Goal: Information Seeking & Learning: Learn about a topic

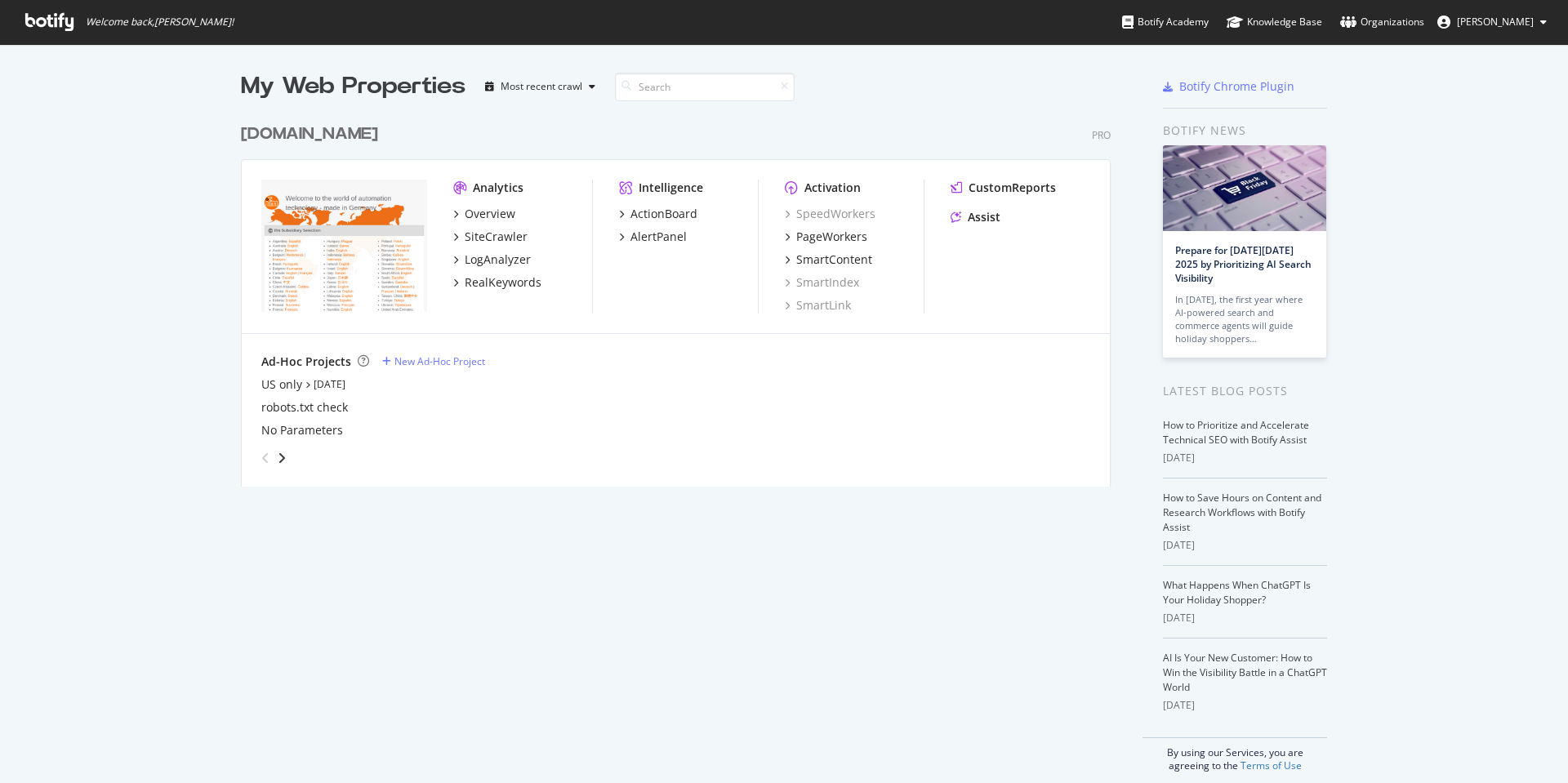
scroll to position [771, 1543]
click at [488, 265] on div "LogAnalyzer" at bounding box center [498, 259] width 66 height 16
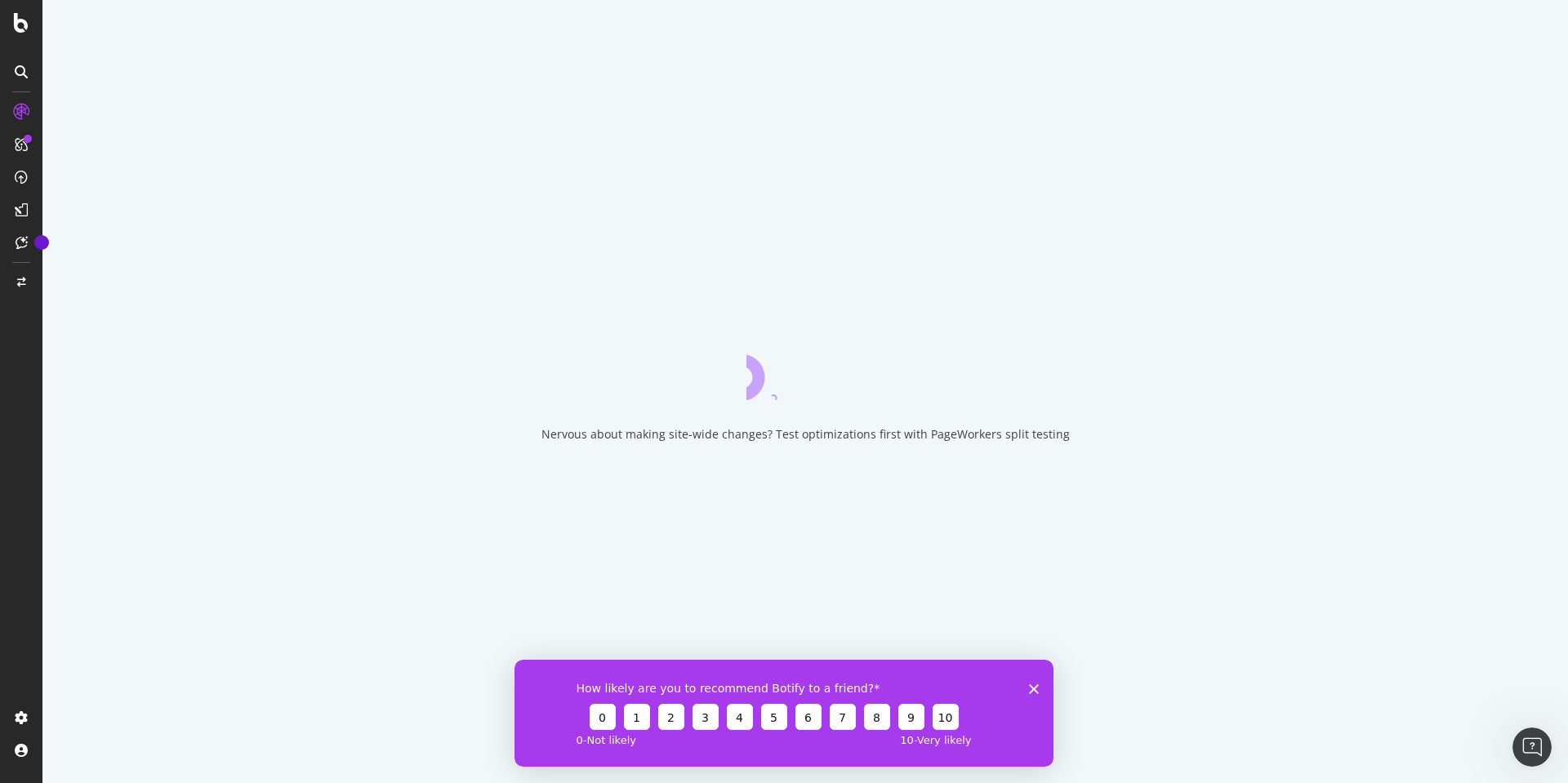
click at [1032, 688] on icon "Close survey" at bounding box center [1033, 689] width 10 height 10
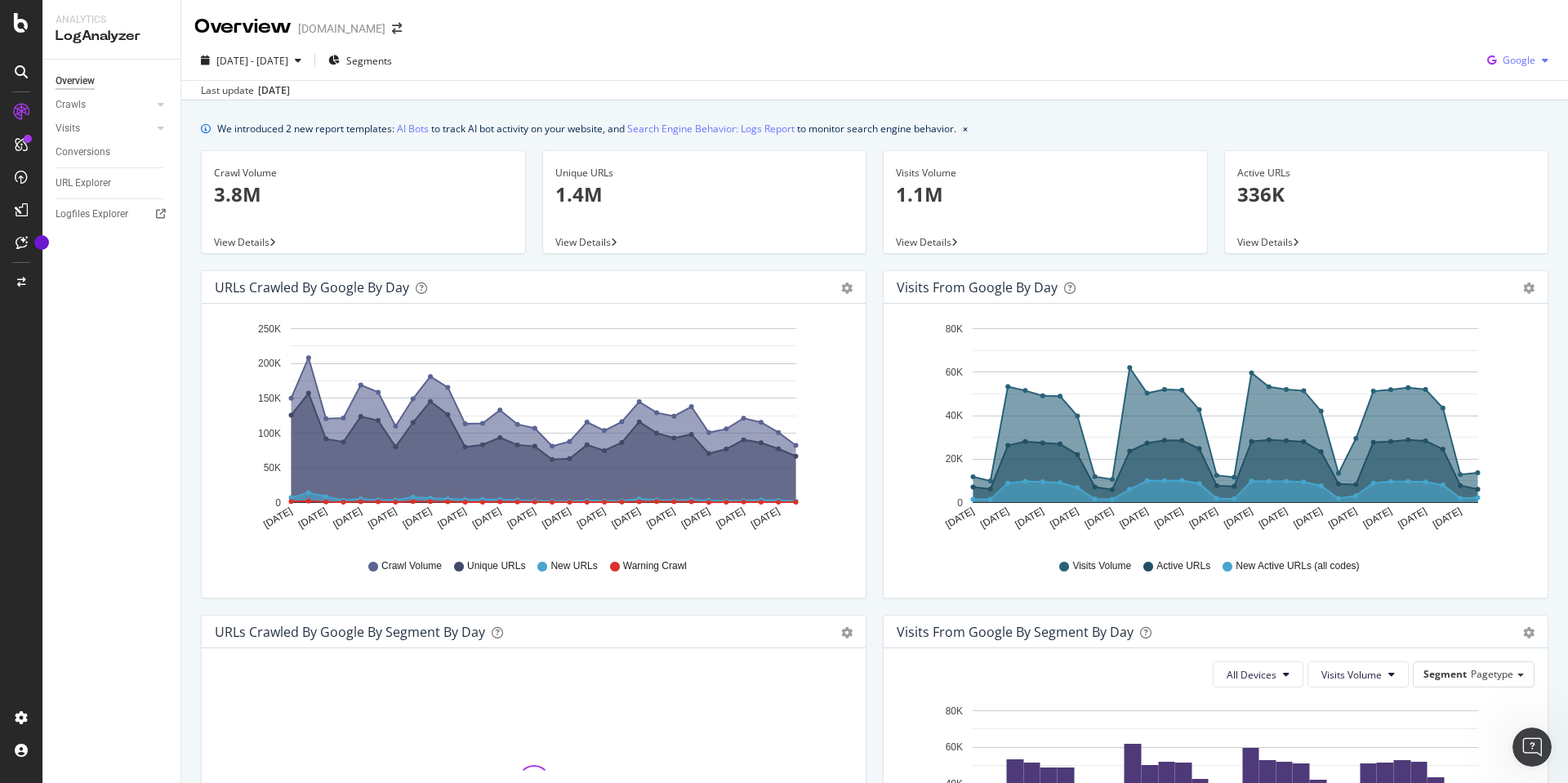
click at [1522, 58] on span "Google" at bounding box center [1518, 61] width 33 height 14
click at [1515, 154] on span "OpenAI" at bounding box center [1518, 153] width 61 height 15
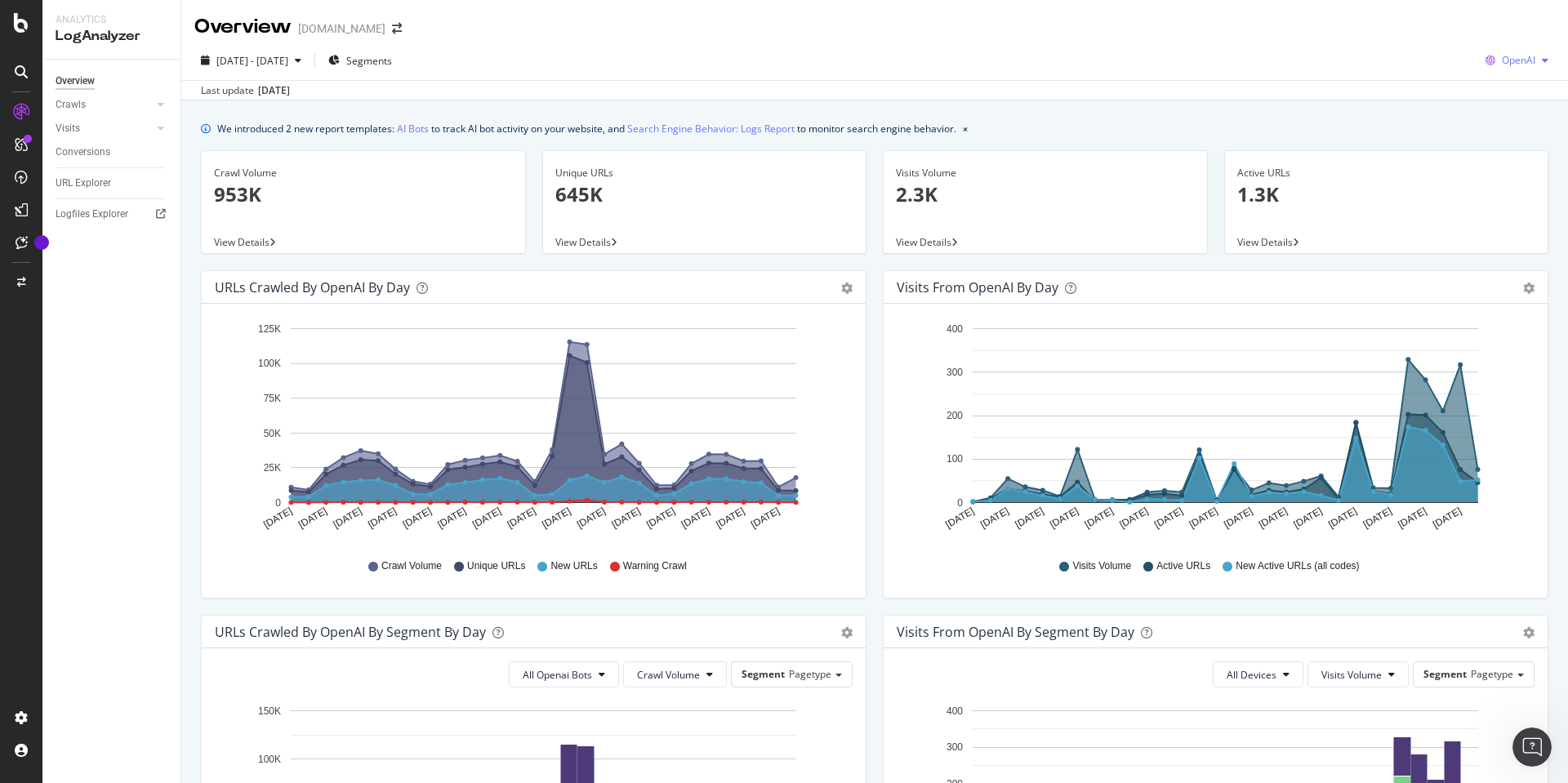
click at [1501, 61] on span "OpenAI" at bounding box center [1518, 61] width 34 height 14
click at [1345, 36] on div "Overview [DOMAIN_NAME]" at bounding box center [874, 20] width 1386 height 41
click at [308, 62] on div "button" at bounding box center [298, 60] width 20 height 10
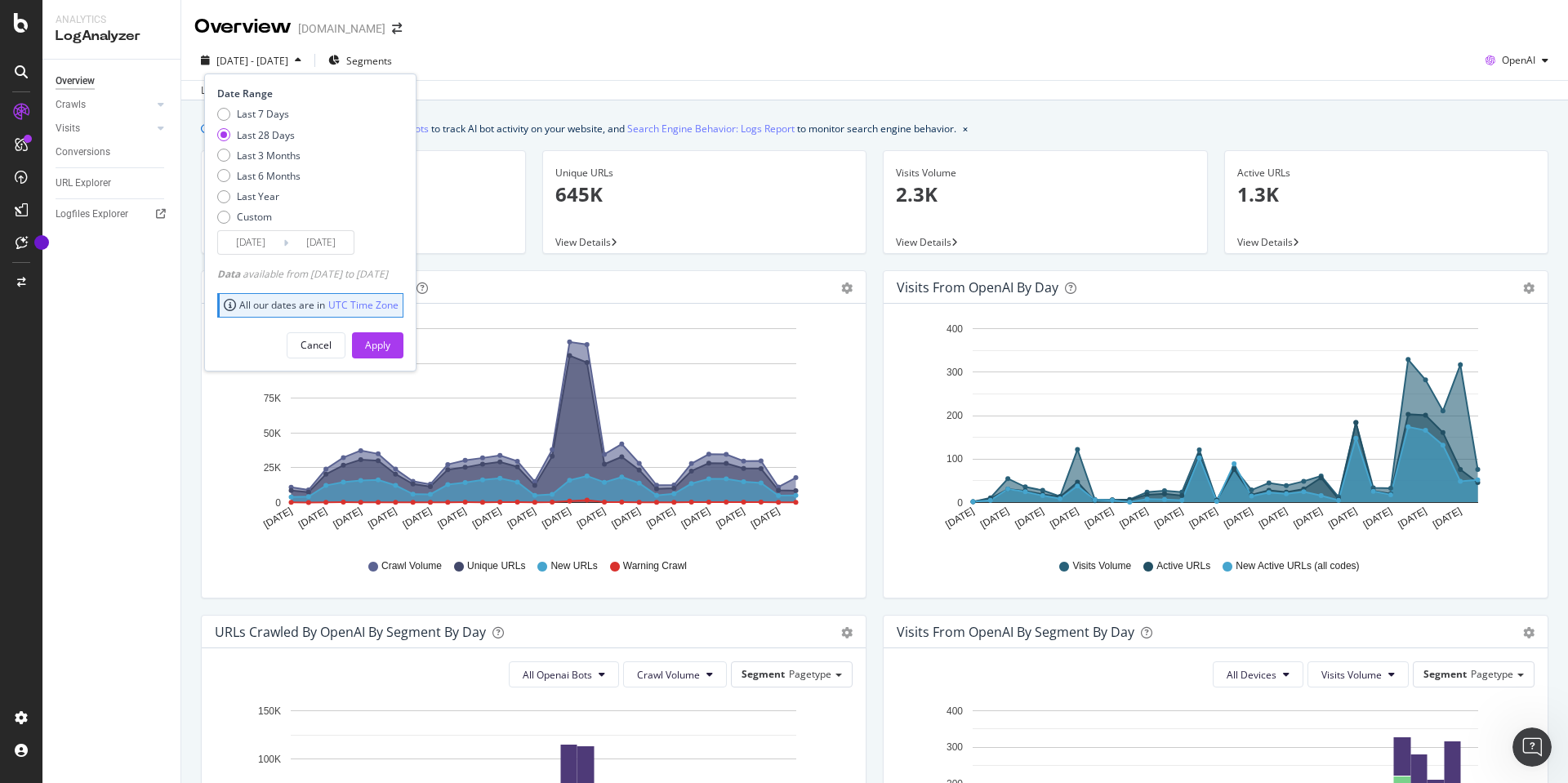
click at [536, 62] on div "[DATE] - [DATE] Segments Date Range Last 7 Days Last 28 Days Last 3 Months Last…" at bounding box center [874, 63] width 1386 height 33
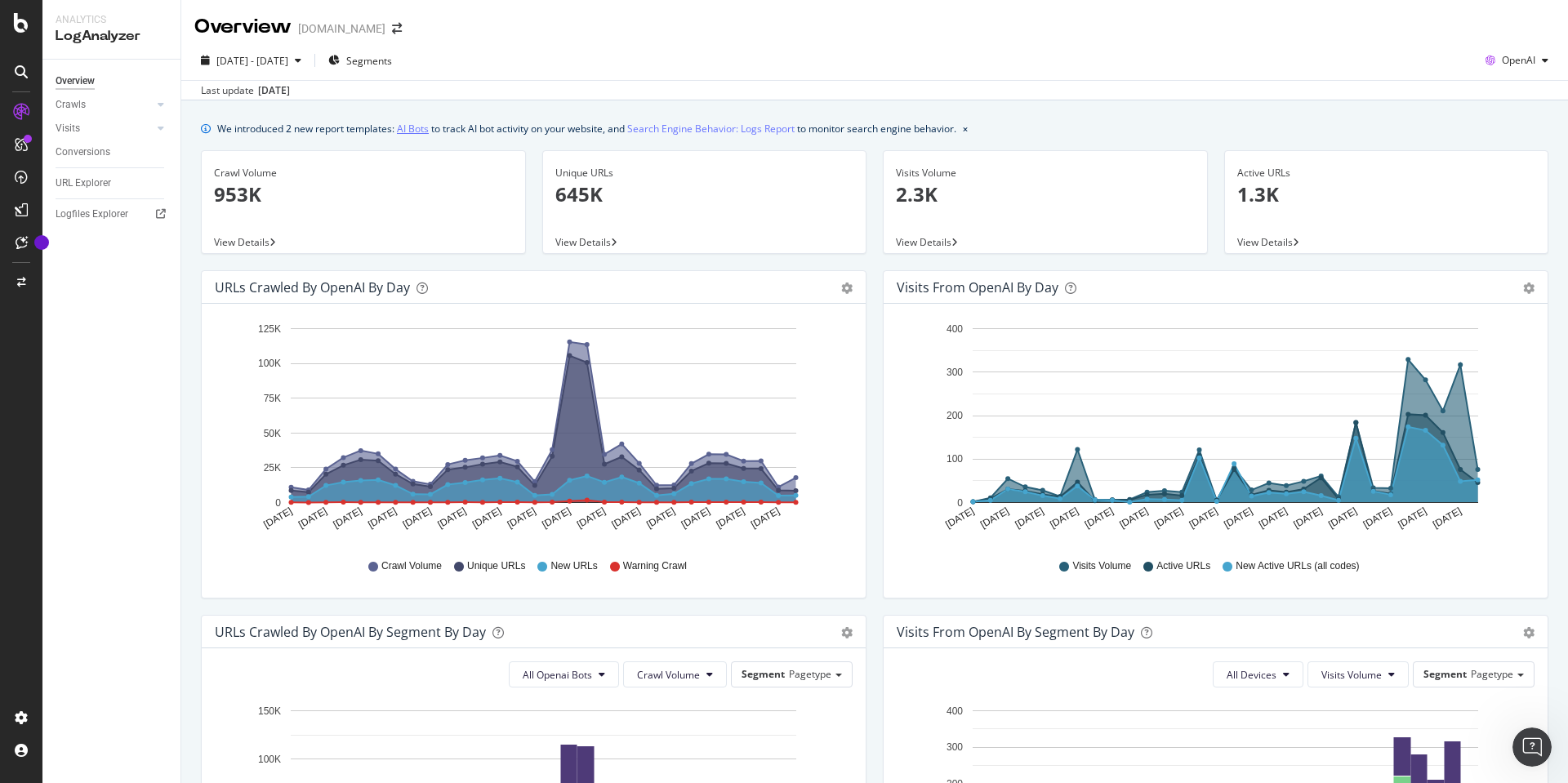
click at [419, 127] on link "AI Bots" at bounding box center [413, 128] width 32 height 17
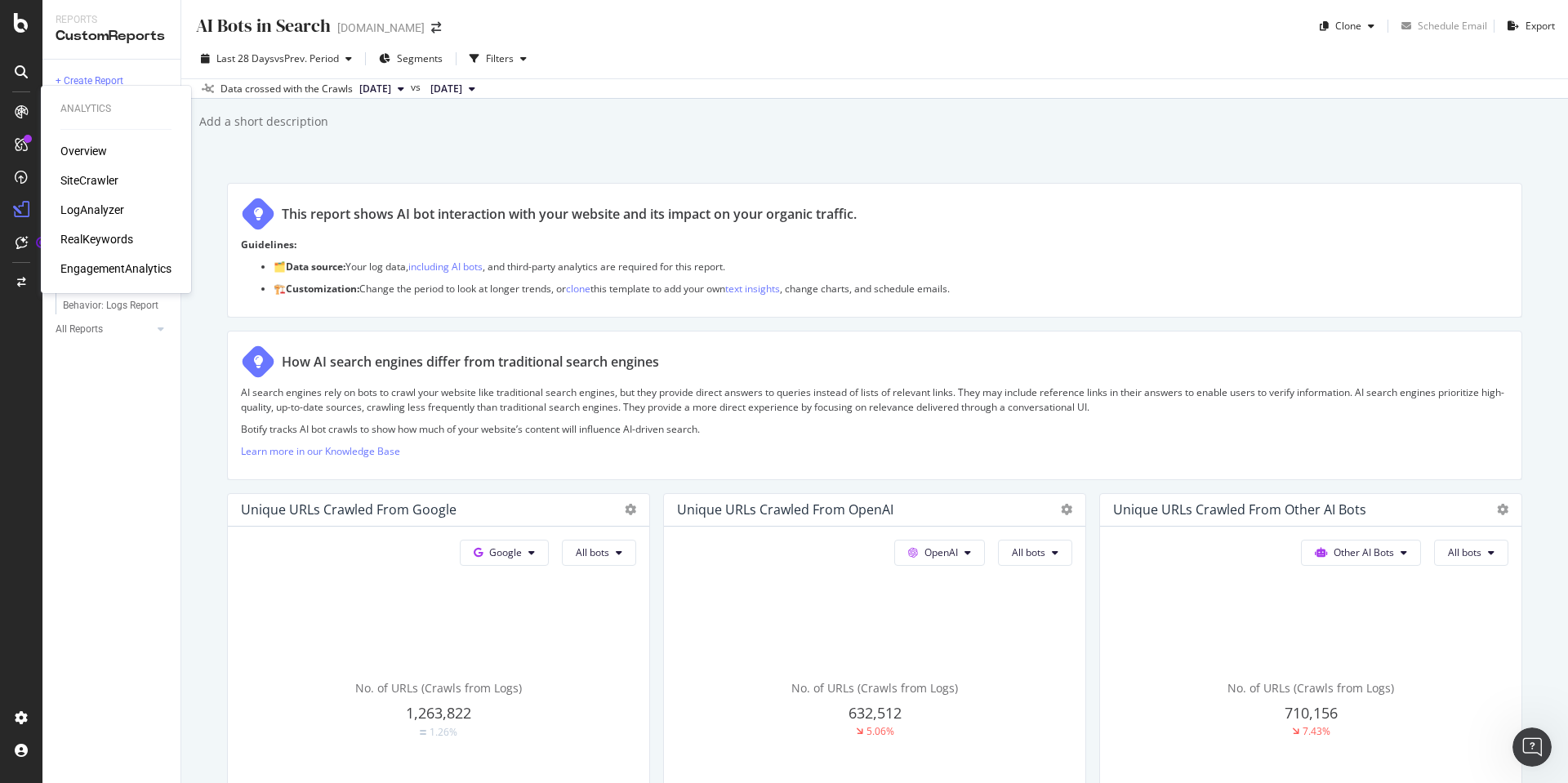
click at [100, 211] on div "LogAnalyzer" at bounding box center [93, 210] width 64 height 16
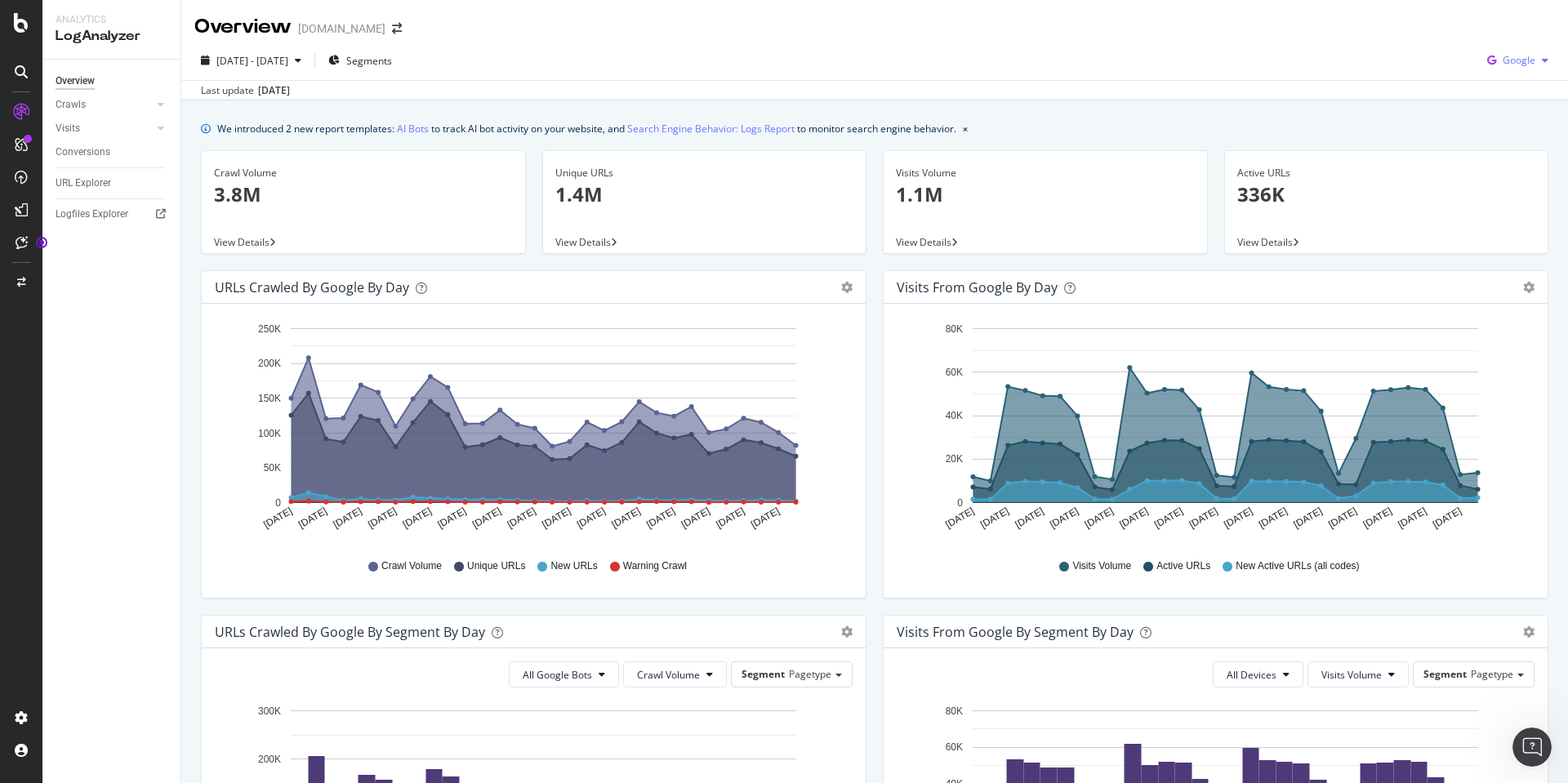
click at [1509, 56] on span "Google" at bounding box center [1518, 61] width 33 height 14
click at [1519, 157] on span "OpenAI" at bounding box center [1518, 153] width 61 height 15
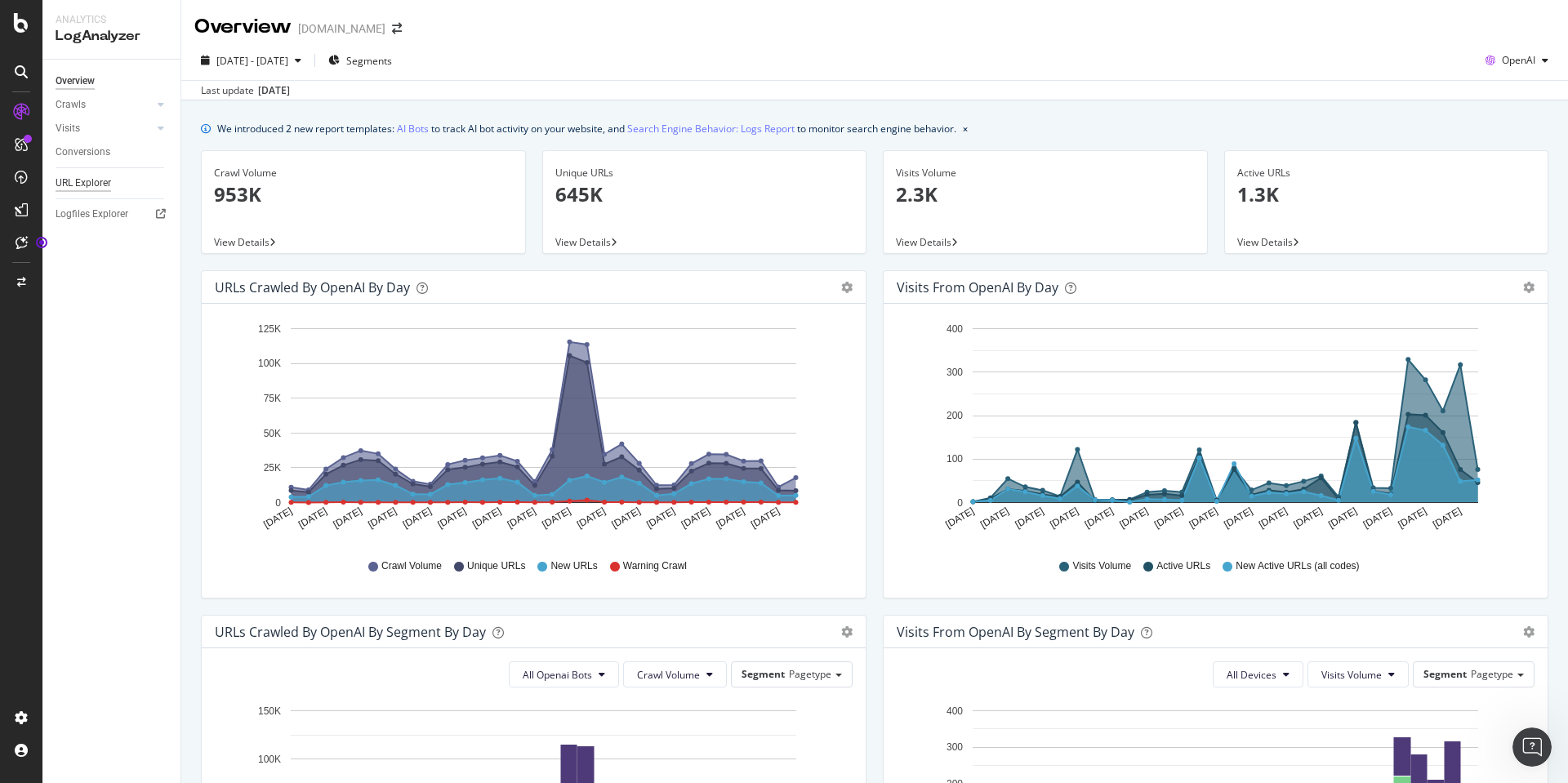
click at [83, 180] on div "URL Explorer" at bounding box center [83, 183] width 55 height 17
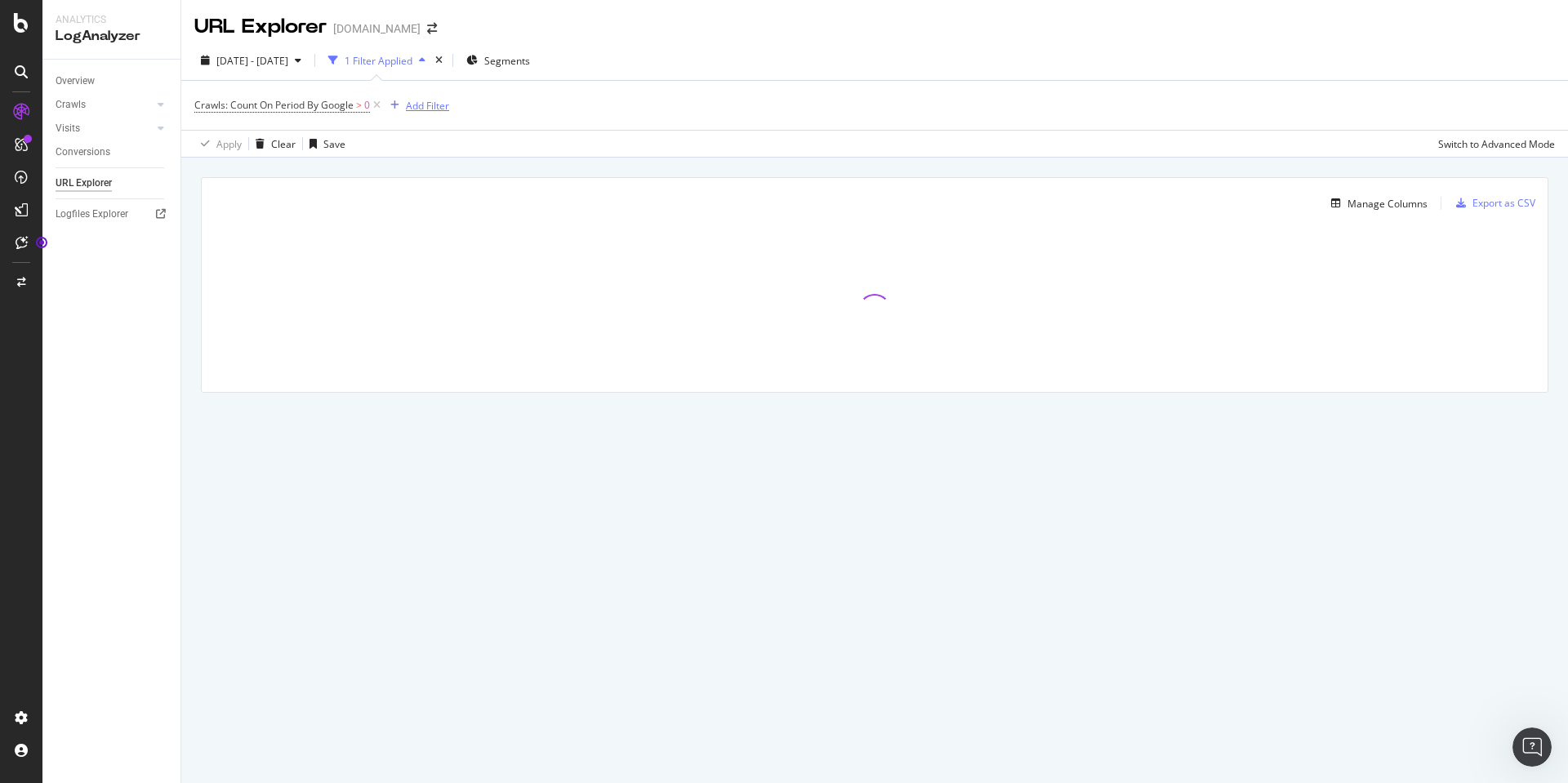
click at [444, 103] on div "Add Filter" at bounding box center [427, 106] width 44 height 14
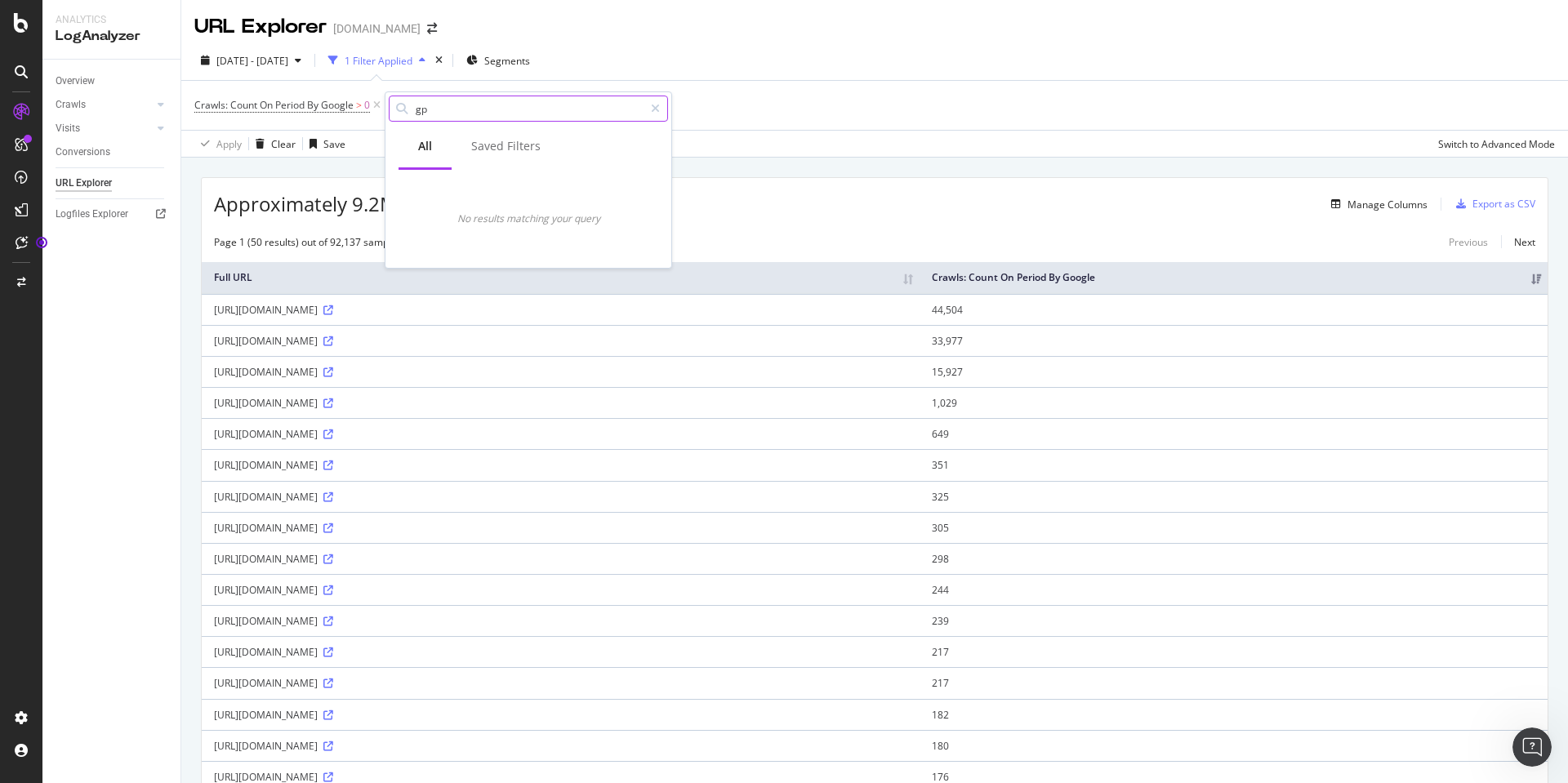
type input "g"
type input "ai"
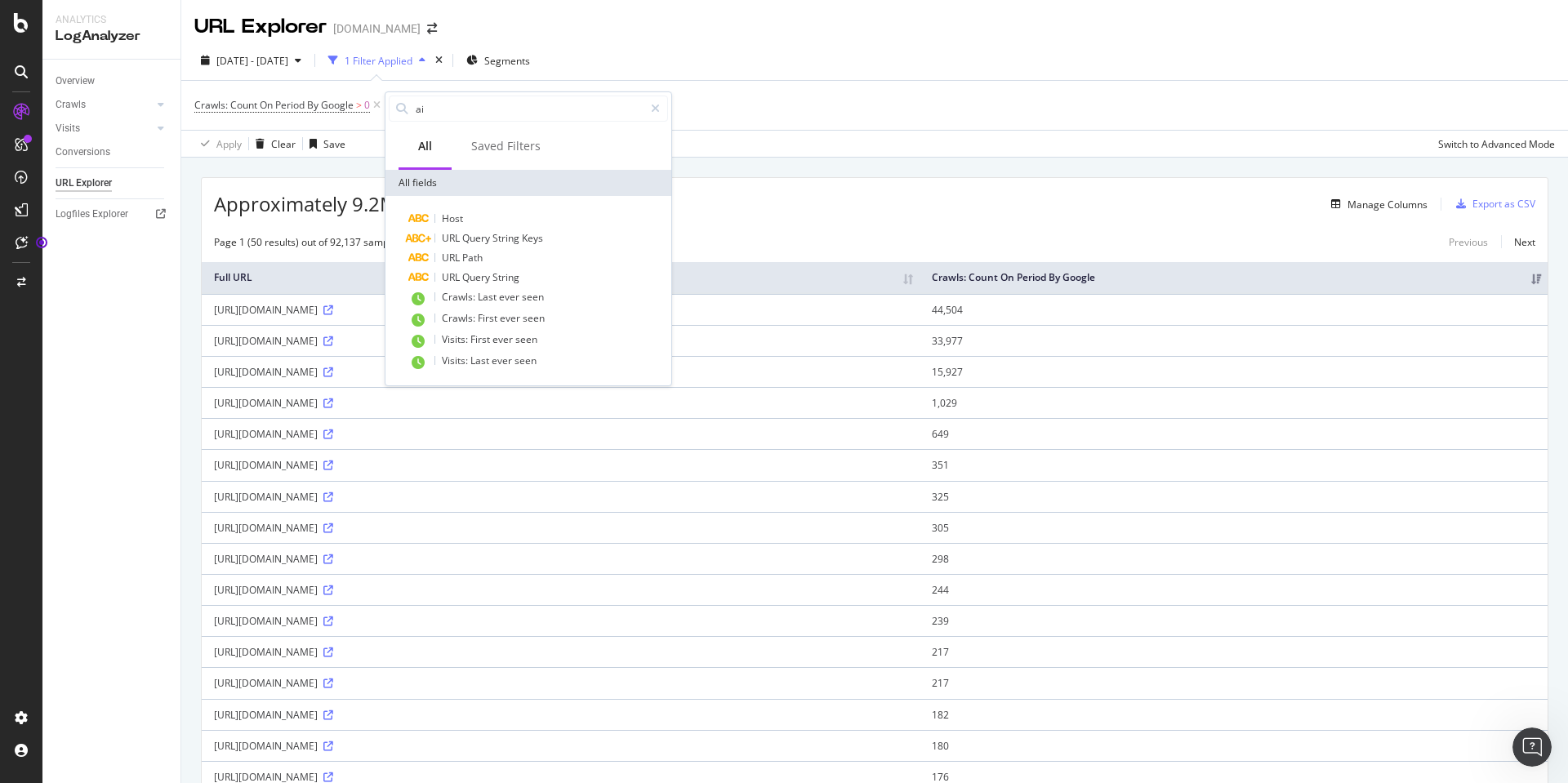
click at [835, 207] on div "Manage Columns" at bounding box center [968, 204] width 919 height 20
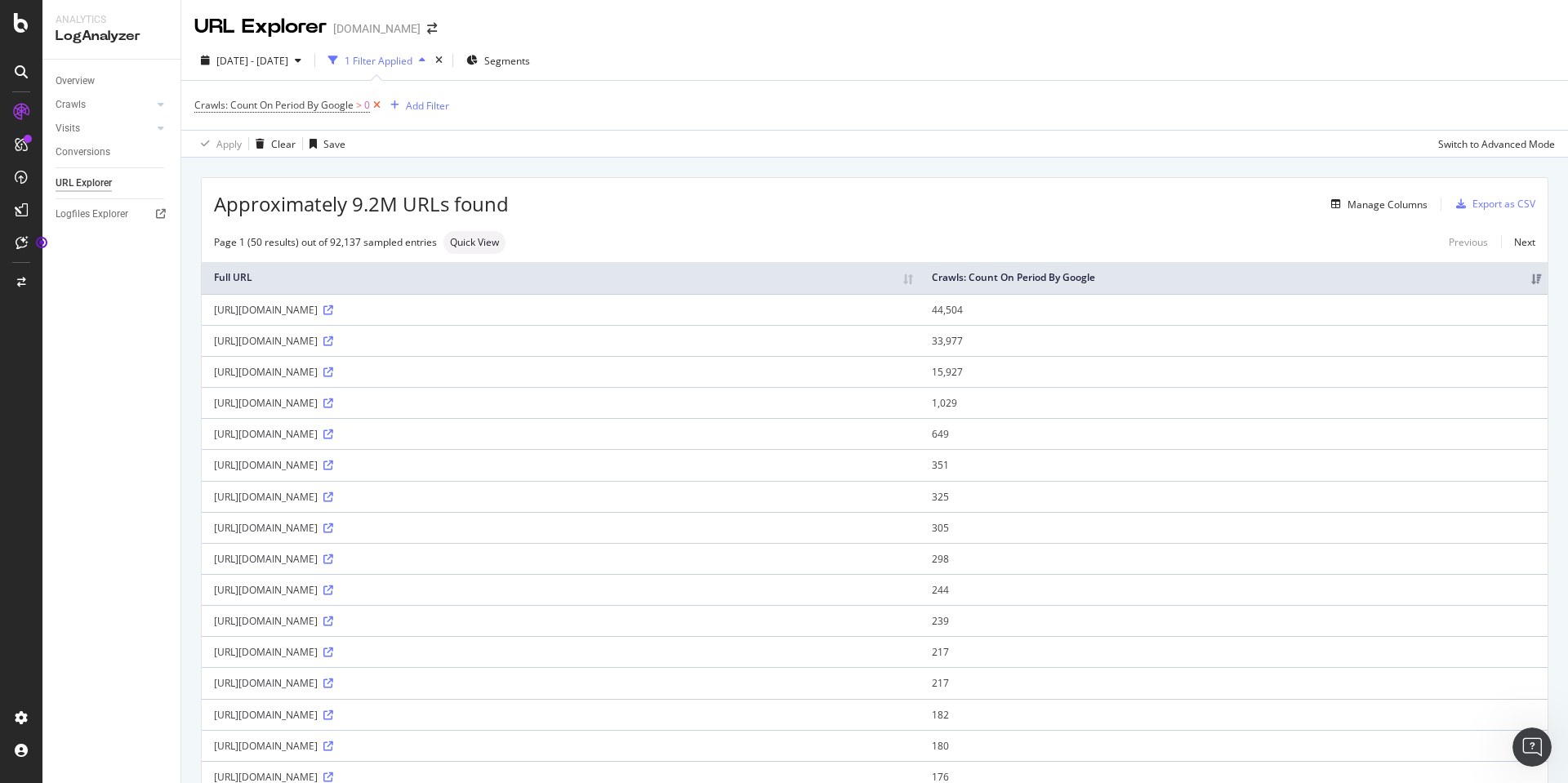
click at [378, 103] on icon at bounding box center [377, 105] width 14 height 16
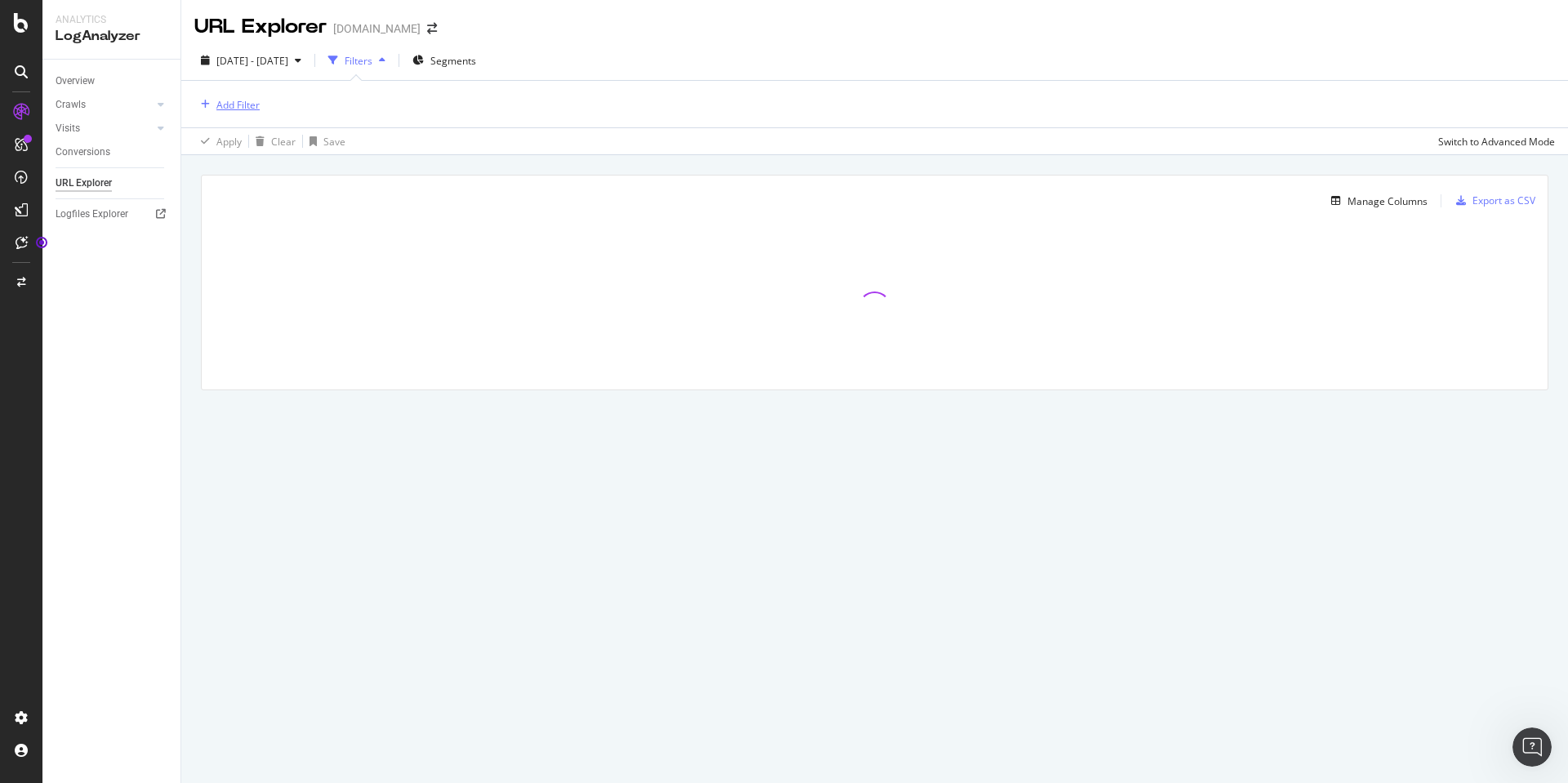
click at [245, 107] on div "Add Filter" at bounding box center [238, 105] width 44 height 14
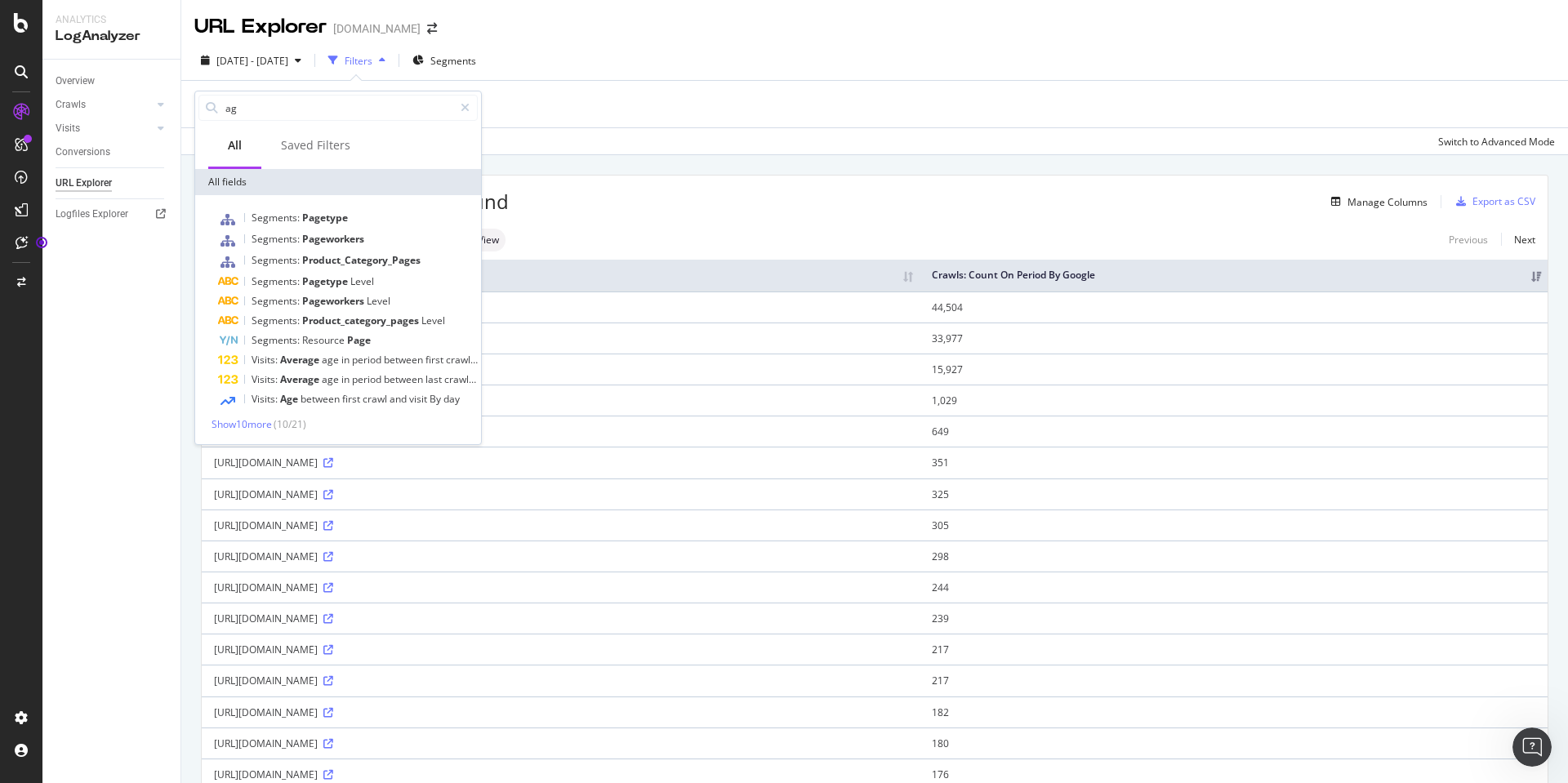
type input "a"
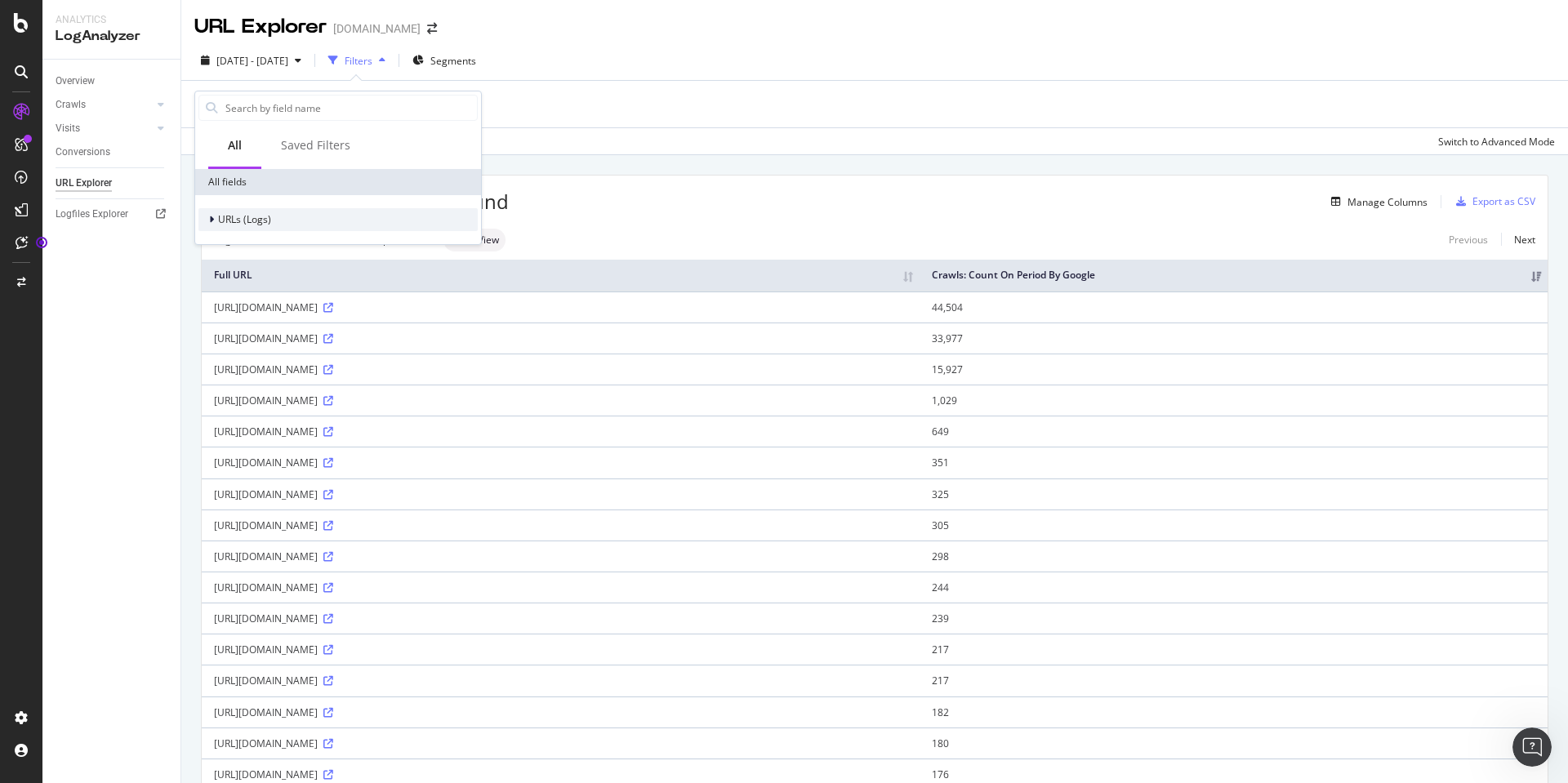
click at [208, 221] on div at bounding box center [213, 220] width 10 height 16
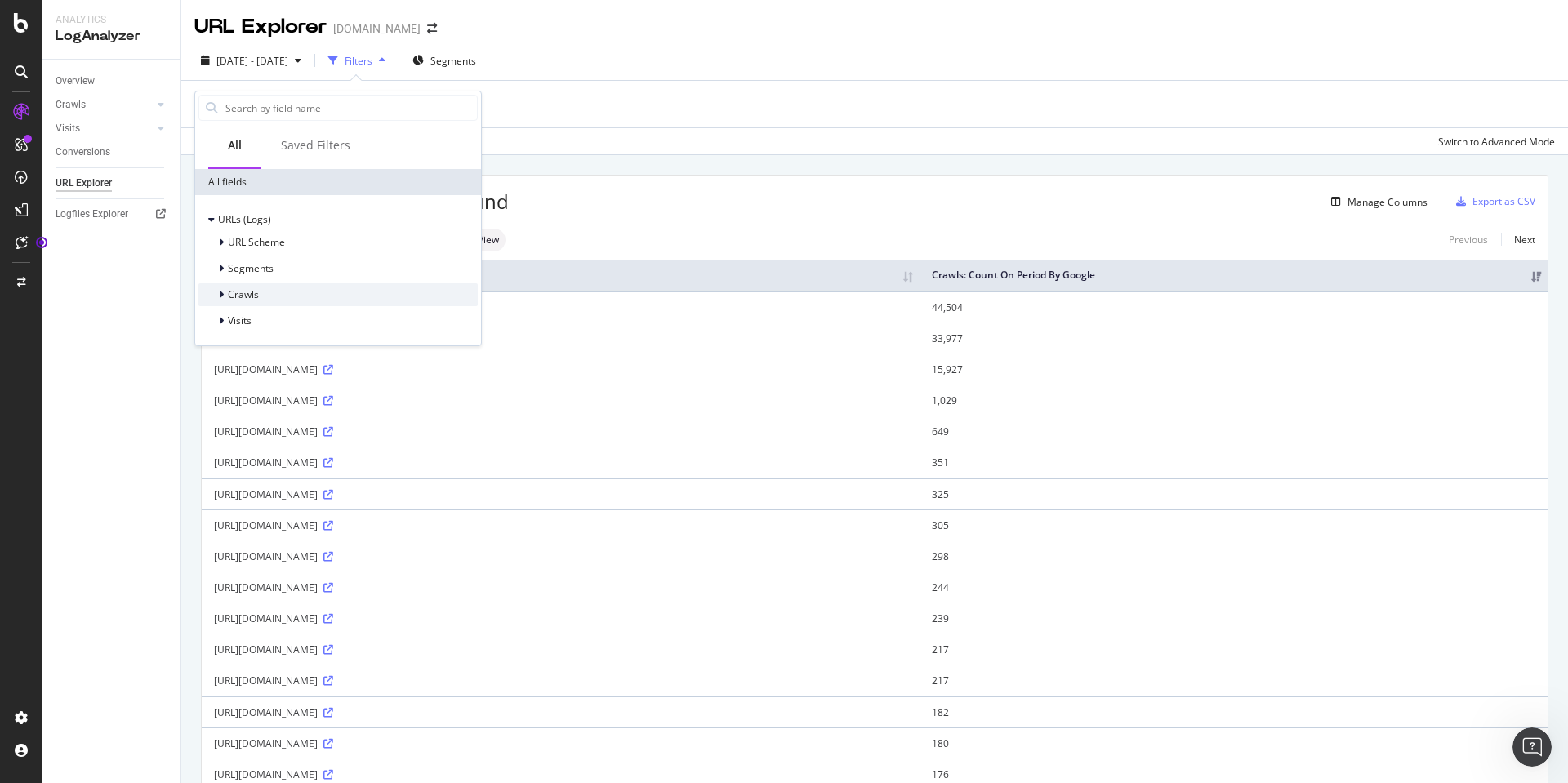
click at [222, 292] on icon at bounding box center [222, 295] width 5 height 10
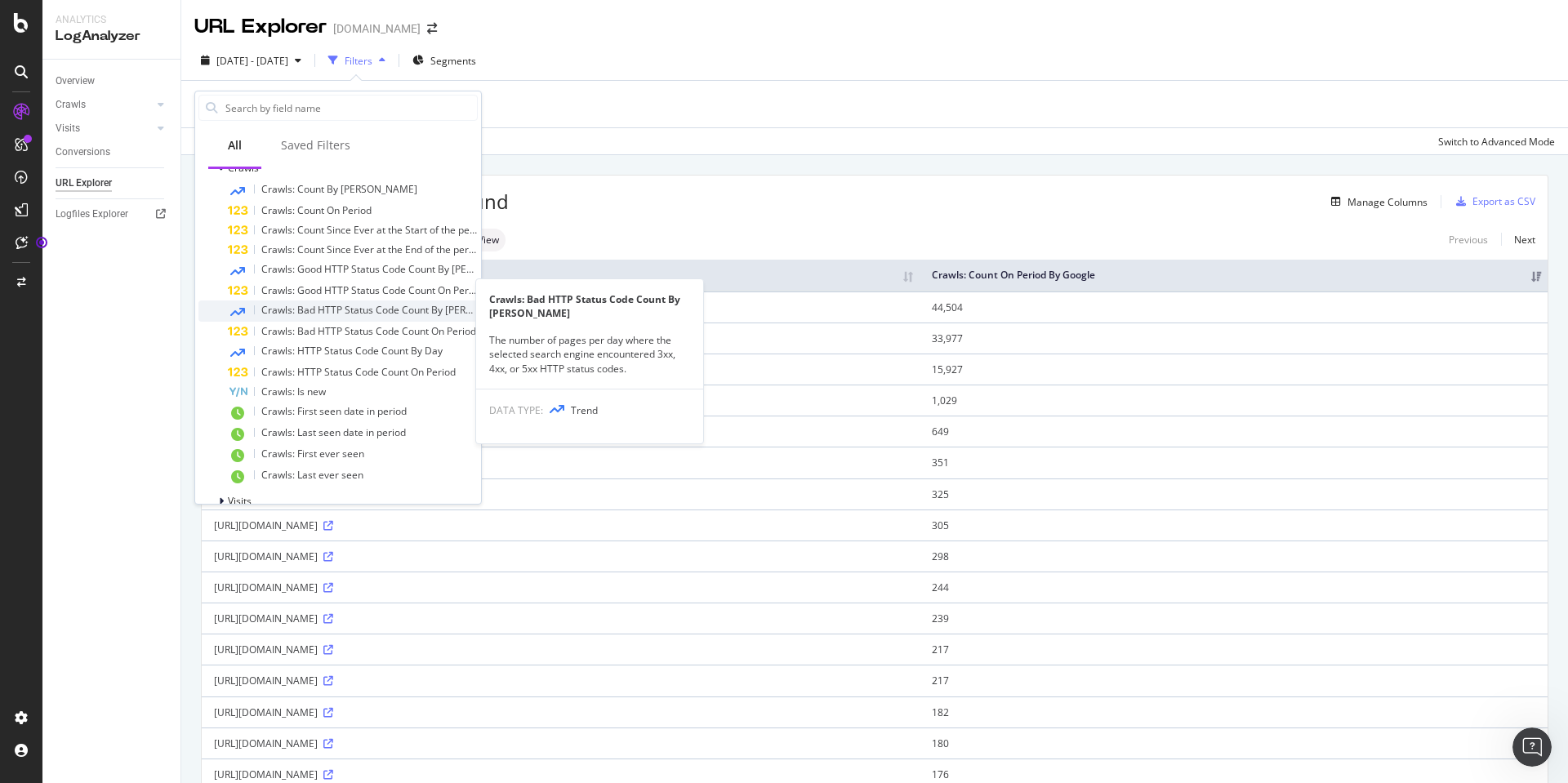
scroll to position [149, 0]
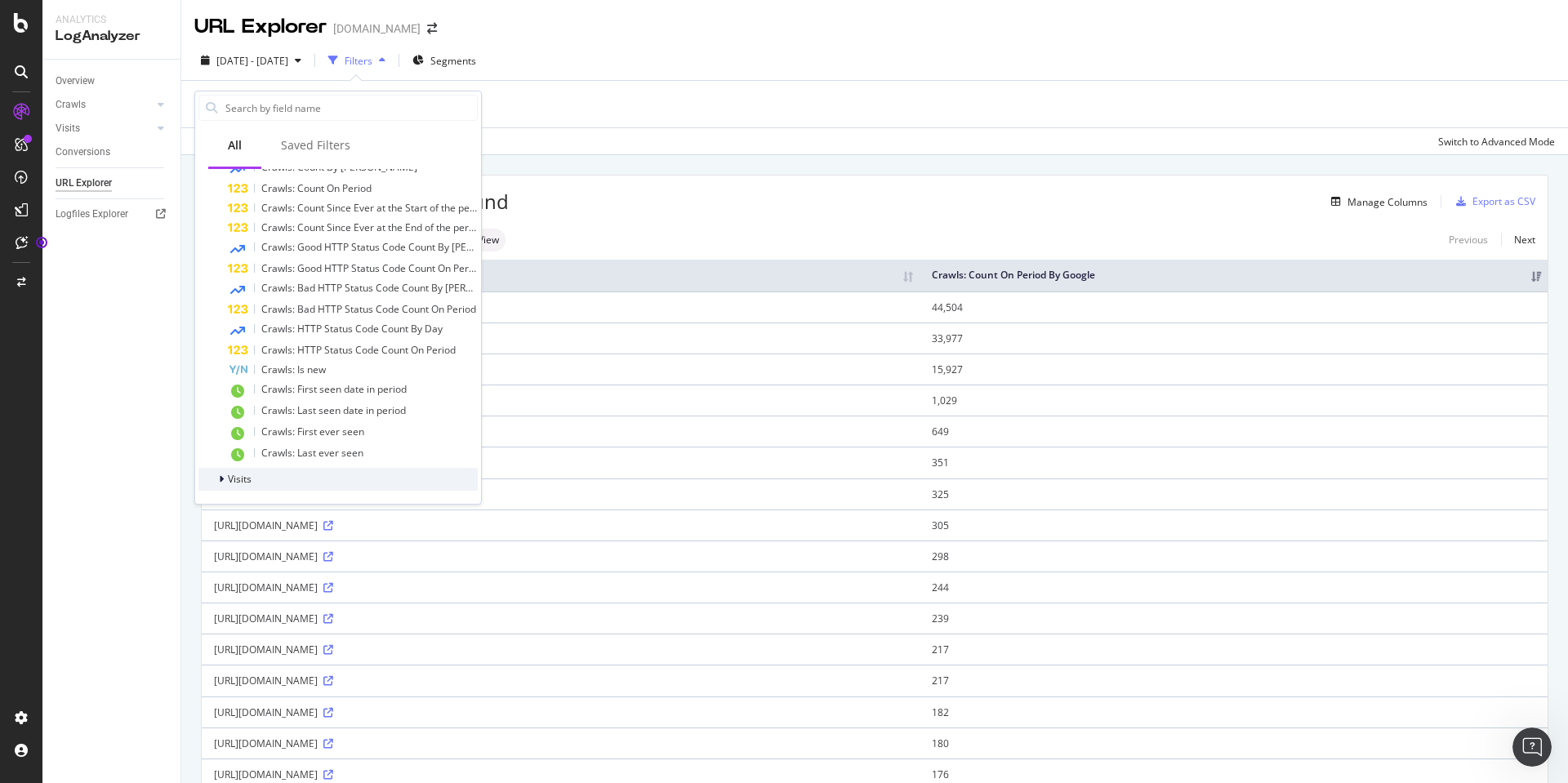
click at [220, 479] on icon at bounding box center [222, 479] width 5 height 10
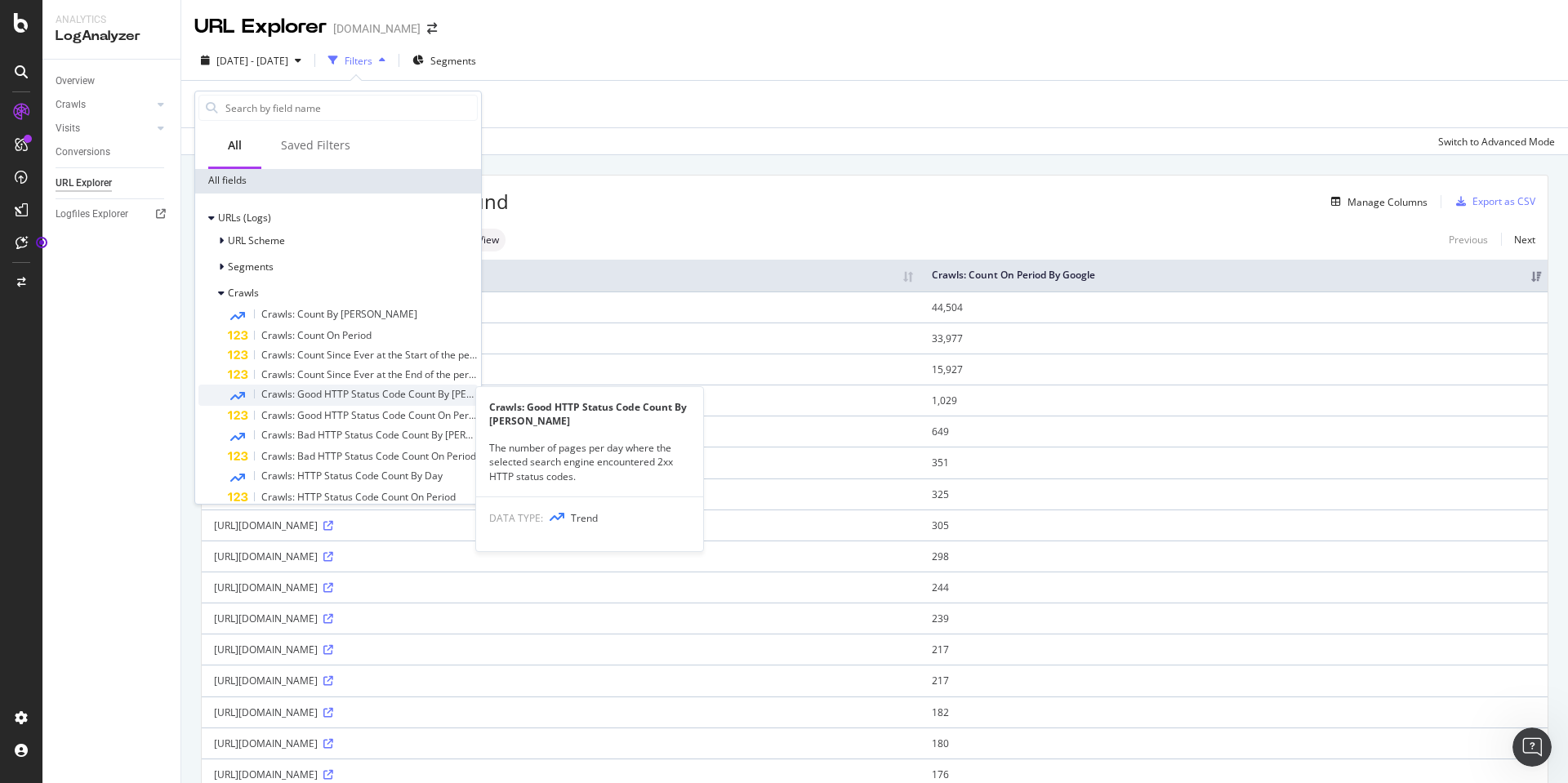
scroll to position [0, 0]
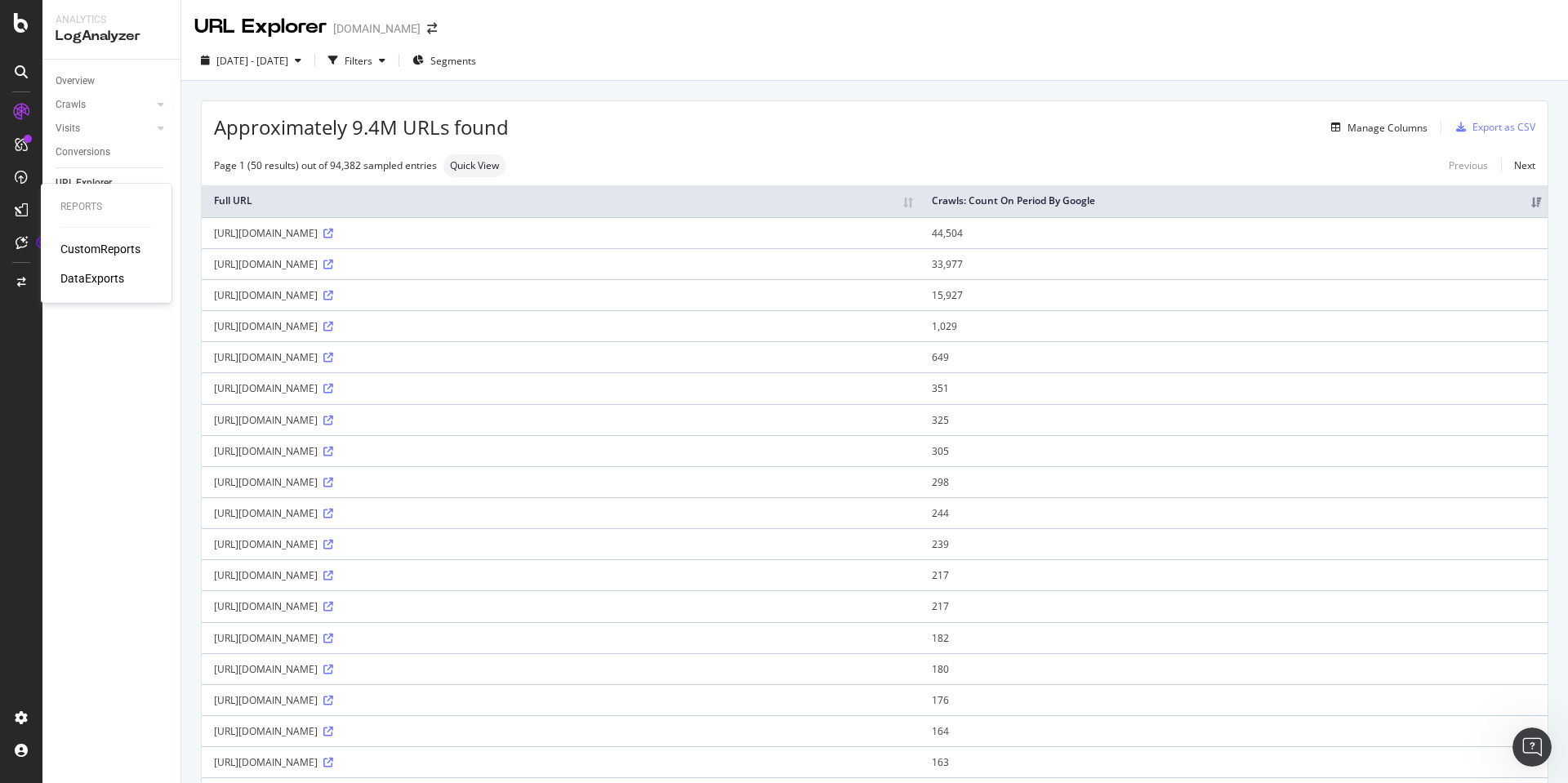
click at [103, 244] on div "CustomReports" at bounding box center [101, 249] width 80 height 16
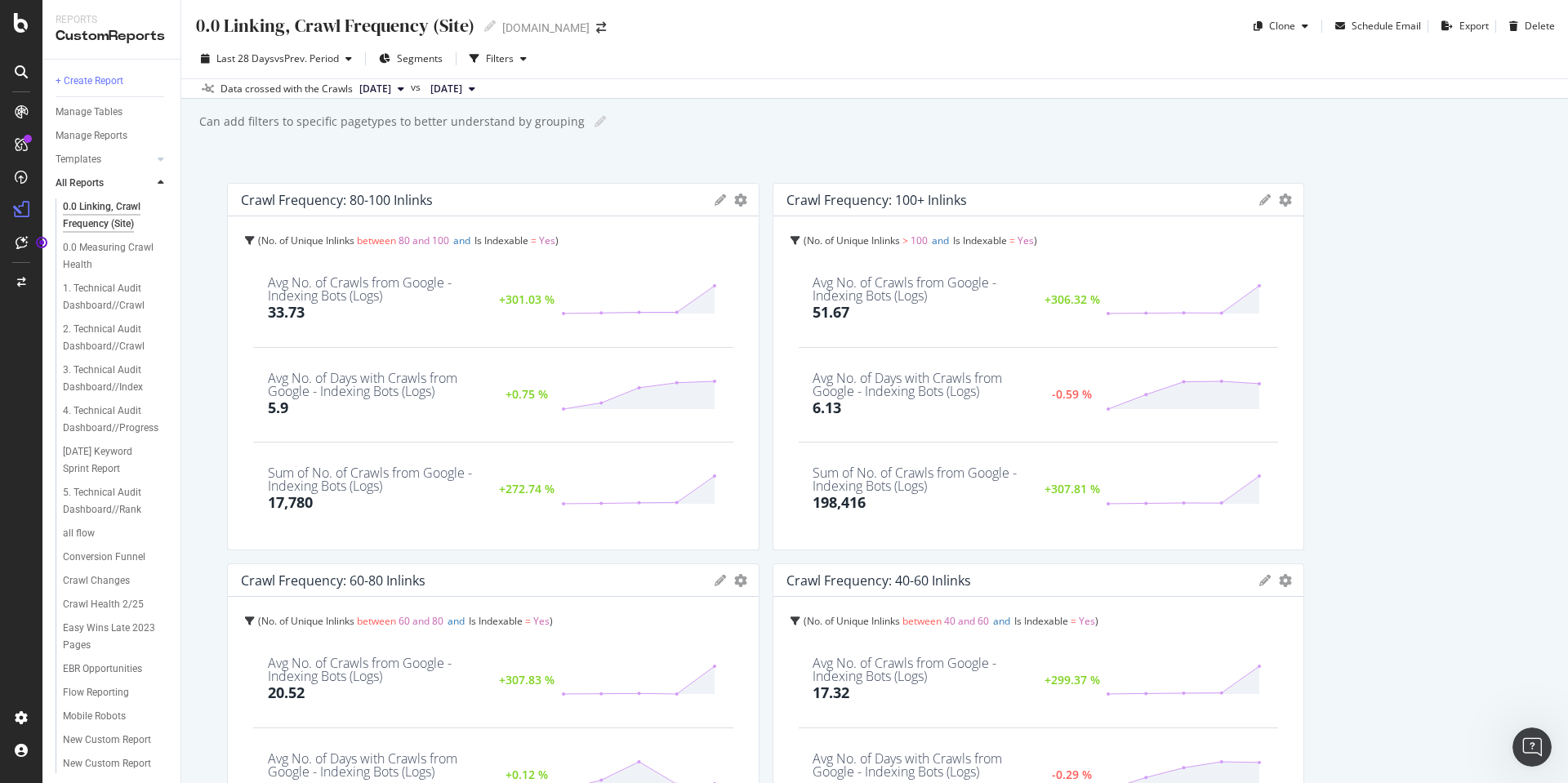
click at [165, 182] on div at bounding box center [160, 183] width 16 height 16
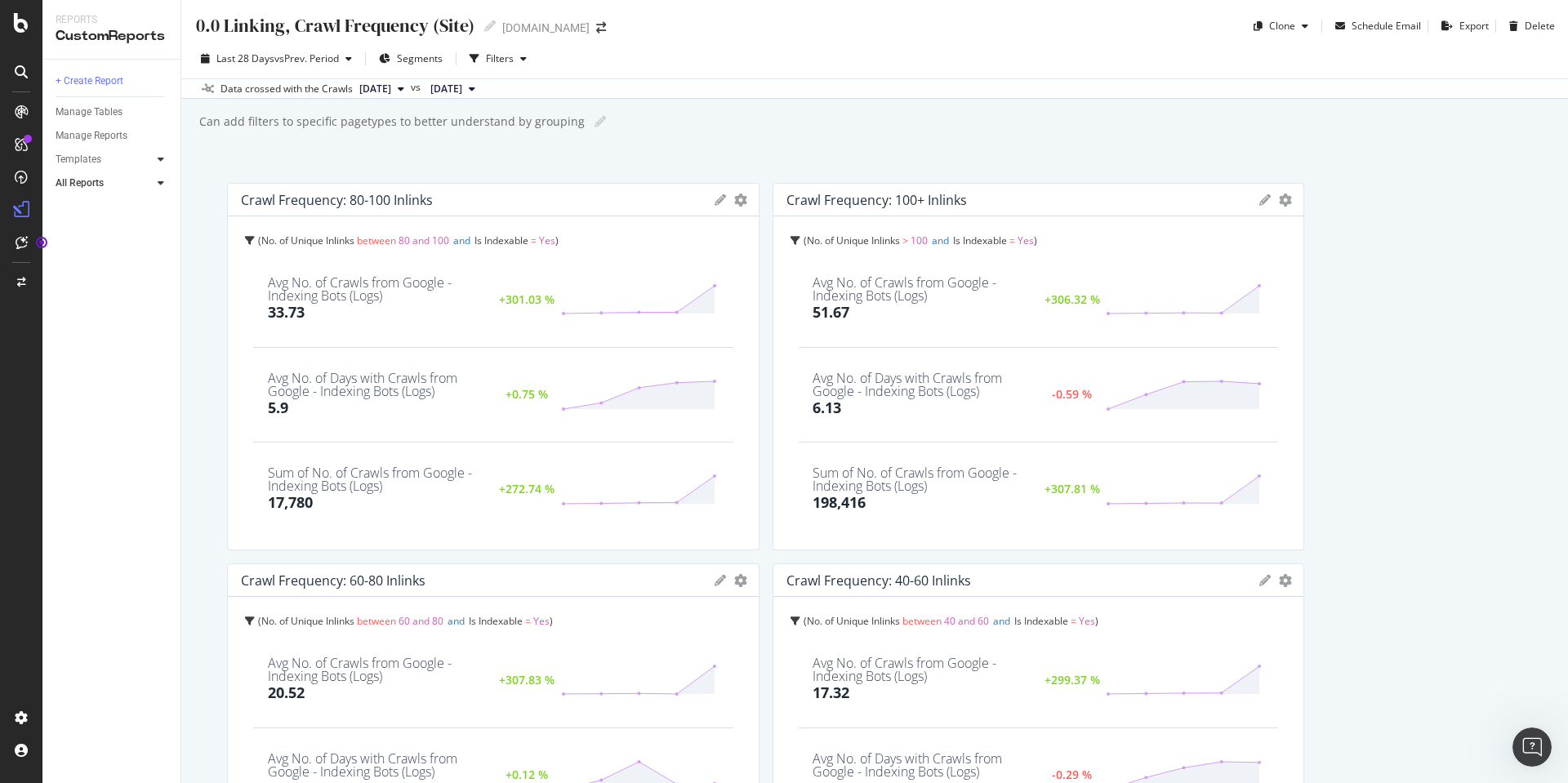
click at [163, 158] on icon at bounding box center [160, 159] width 6 height 10
click at [126, 183] on div "AI Bots in Search" at bounding box center [100, 183] width 74 height 17
